Goal: Answer question/provide support

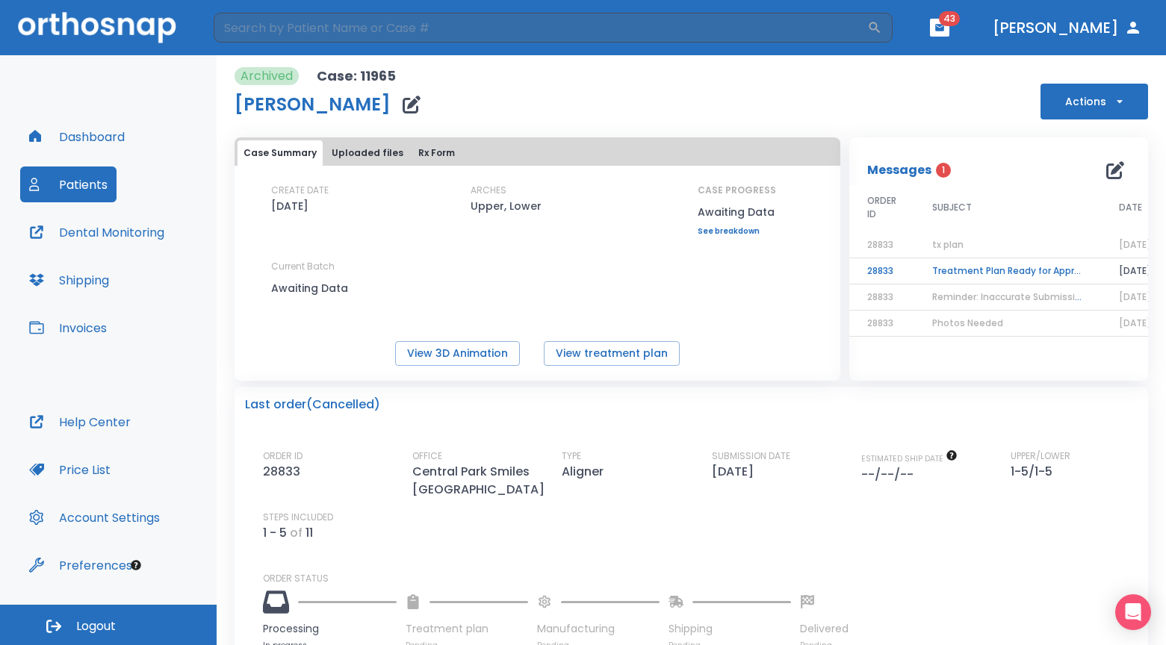
click at [76, 153] on button "Dashboard" at bounding box center [77, 137] width 114 height 36
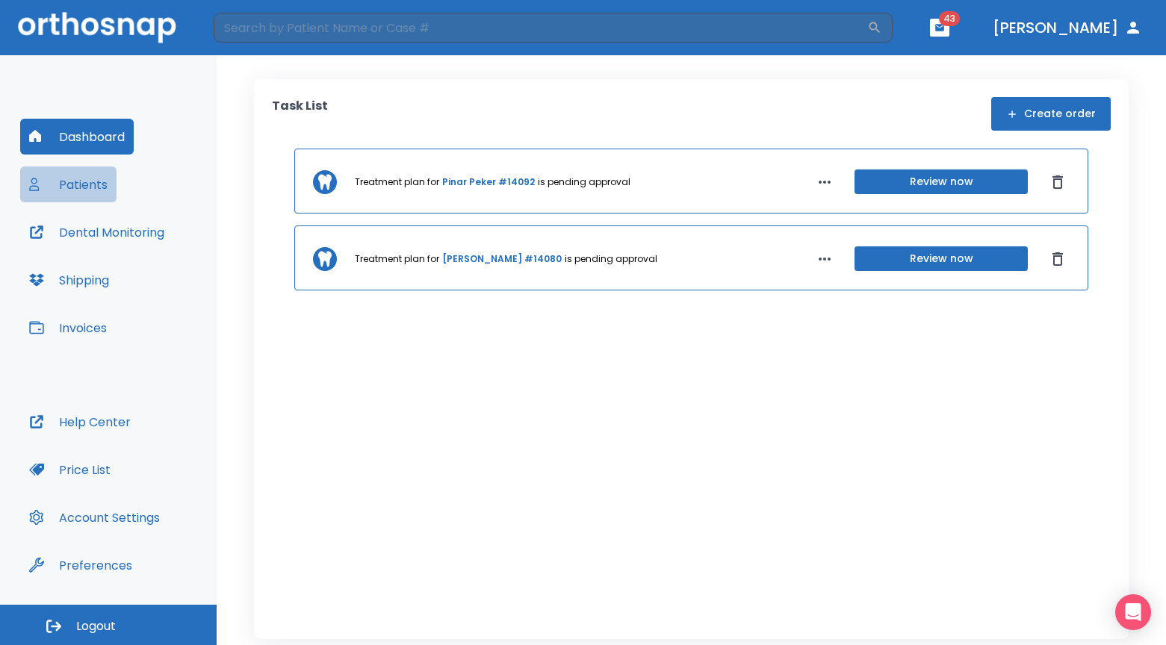
click at [81, 172] on button "Patients" at bounding box center [68, 185] width 96 height 36
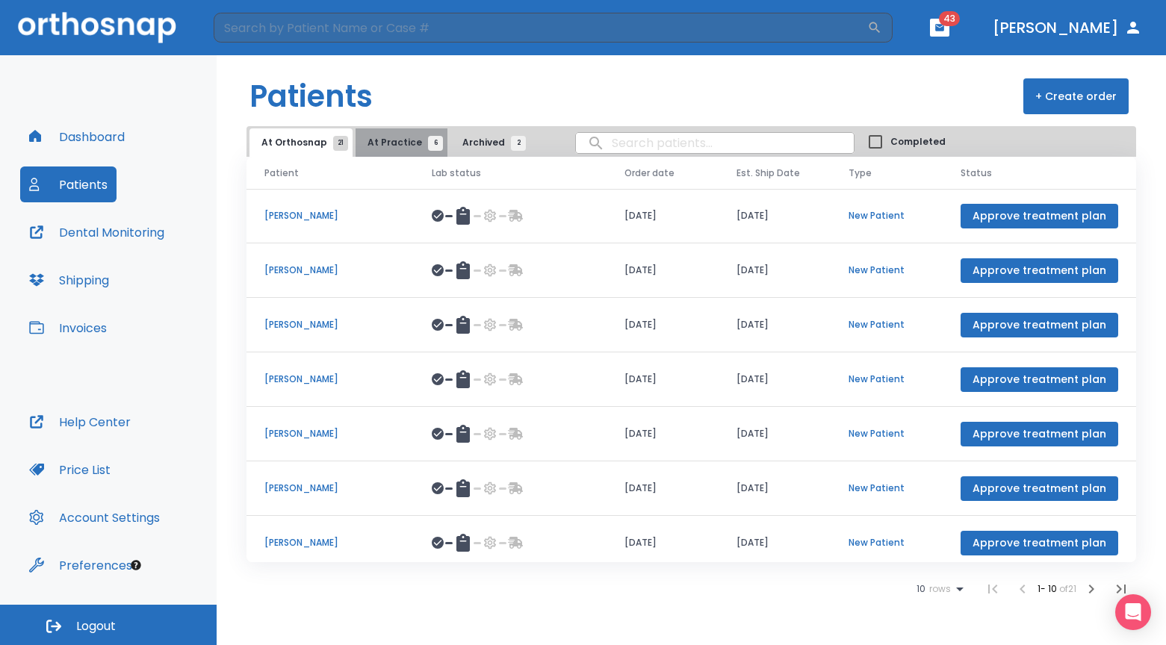
click at [401, 138] on span "At Practice 6" at bounding box center [402, 142] width 68 height 13
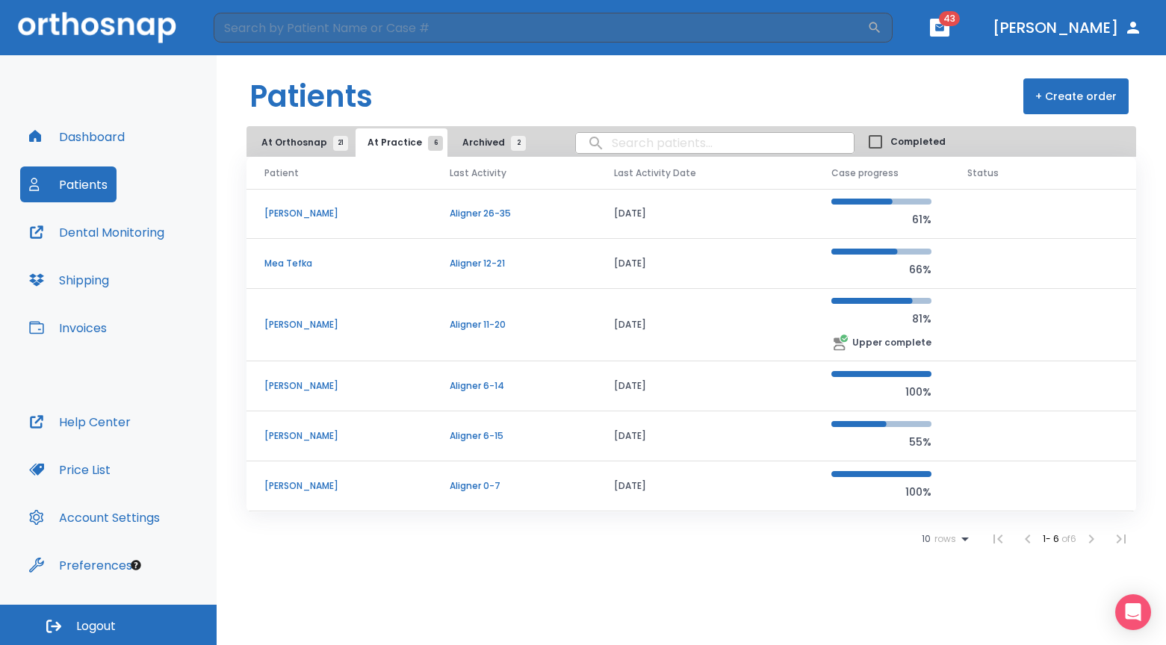
click at [380, 326] on p "[PERSON_NAME]" at bounding box center [338, 324] width 149 height 13
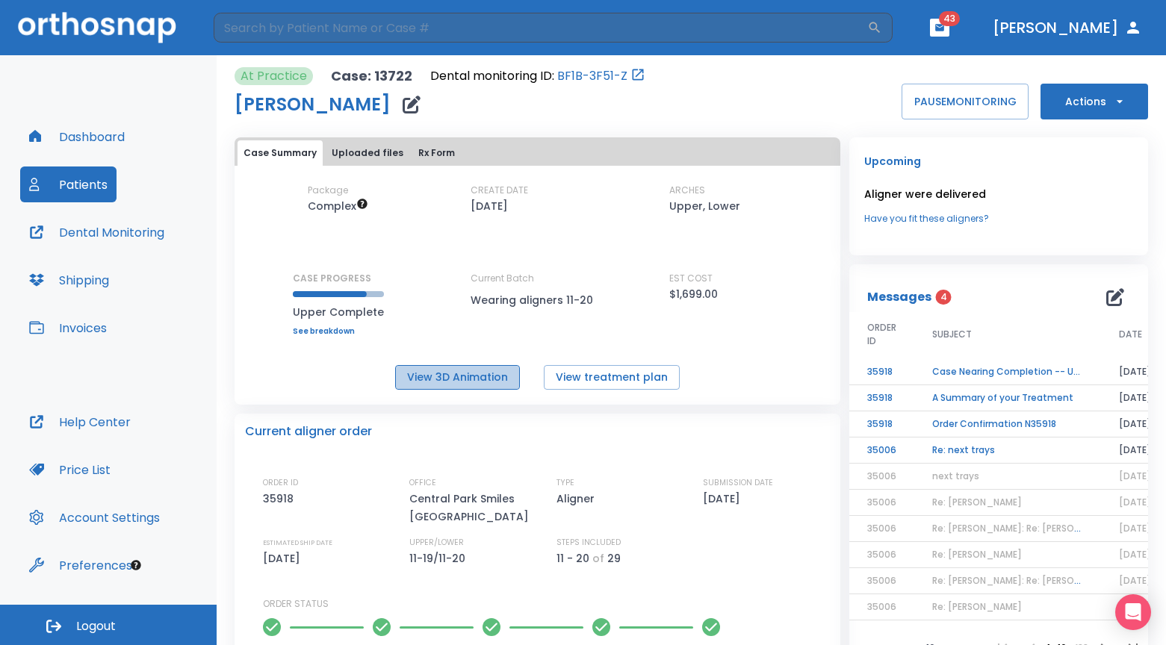
click at [480, 386] on button "View 3D Animation" at bounding box center [457, 377] width 125 height 25
click at [1106, 295] on icon "button" at bounding box center [1115, 297] width 18 height 18
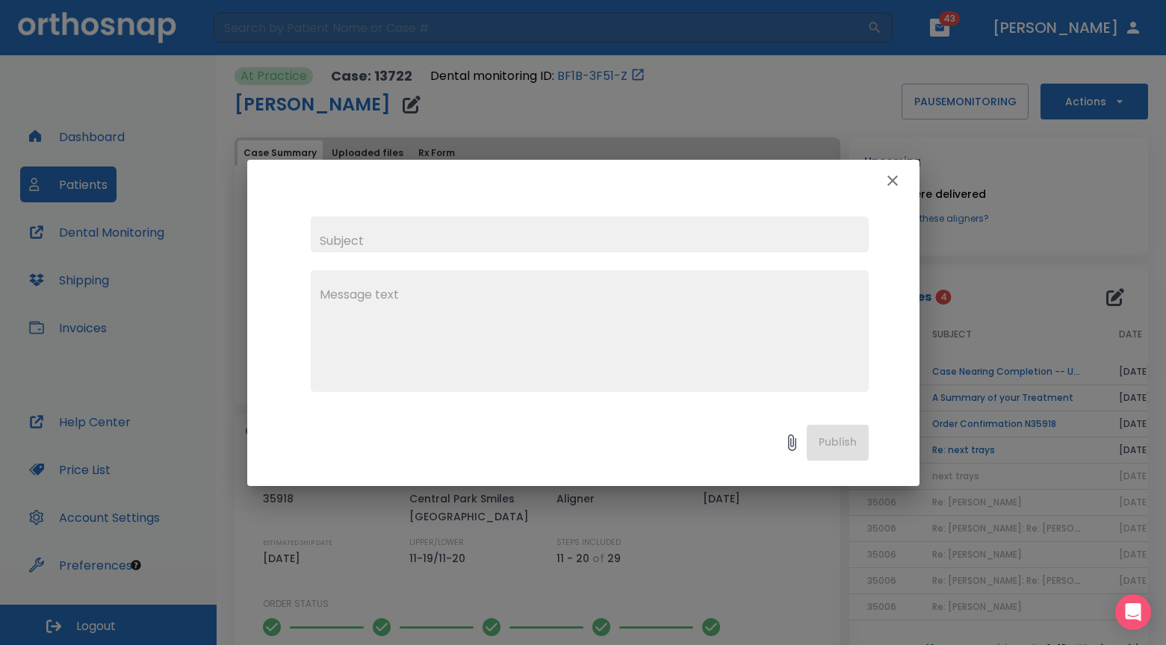
click at [439, 241] on input "text" at bounding box center [590, 235] width 558 height 36
type input "need adjustment"
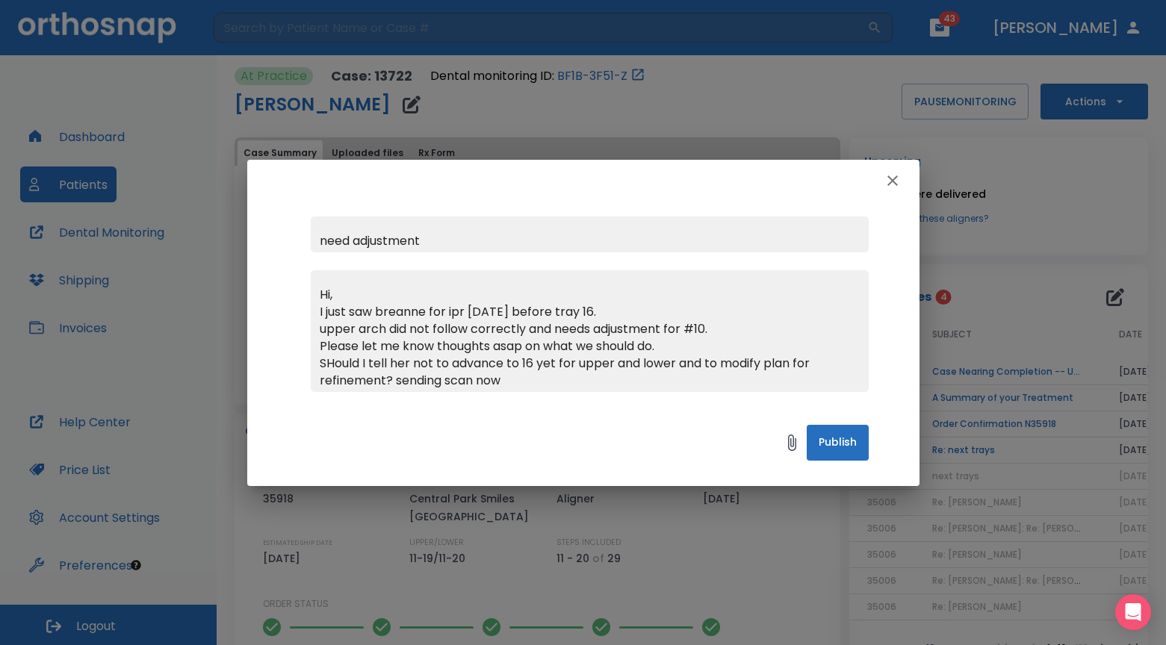
type textarea "Hi, I just saw breanne for ipr [DATE] before tray 16. upper arch did not follow…"
click at [843, 436] on button "Publish" at bounding box center [838, 443] width 62 height 36
